Goal: Task Accomplishment & Management: Use online tool/utility

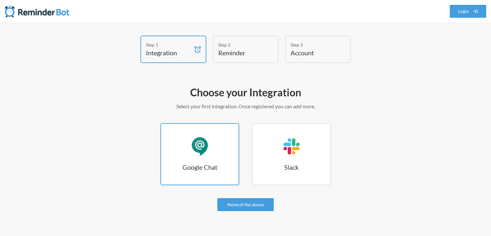
click at [198, 162] on h3 "Google Chat" at bounding box center [200, 166] width 78 height 9
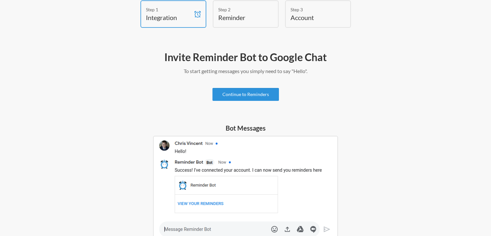
scroll to position [26, 0]
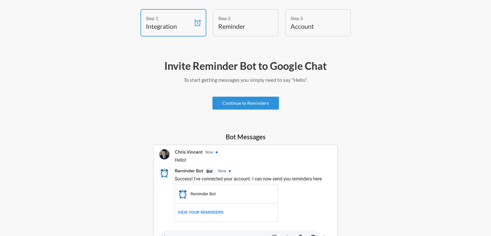
click at [260, 100] on link "Continue to Reminders" at bounding box center [246, 103] width 67 height 13
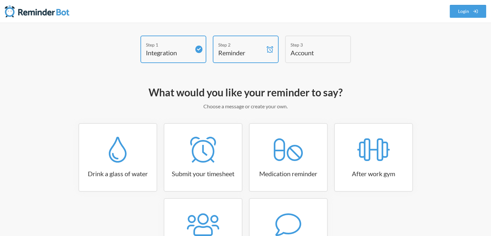
click at [327, 55] on h4 "Account" at bounding box center [313, 52] width 45 height 9
click at [177, 51] on h4 "Integration" at bounding box center [168, 52] width 45 height 9
click at [243, 55] on h4 "Reminder" at bounding box center [240, 52] width 45 height 9
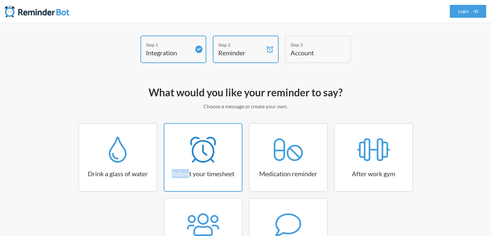
drag, startPoint x: 196, startPoint y: 160, endPoint x: 187, endPoint y: 168, distance: 12.4
click at [187, 168] on link "Submit your timesheet" at bounding box center [203, 157] width 79 height 68
select select "15:30:00"
select select "true"
select select "16:30:00"
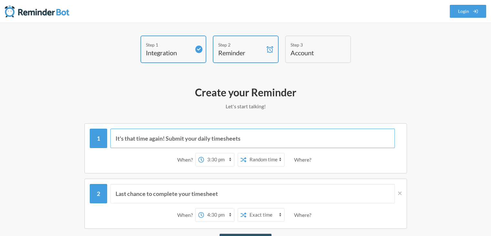
click at [192, 138] on input "It's that time again! Submit your daily timesheets" at bounding box center [252, 138] width 285 height 19
